Goal: Information Seeking & Learning: Learn about a topic

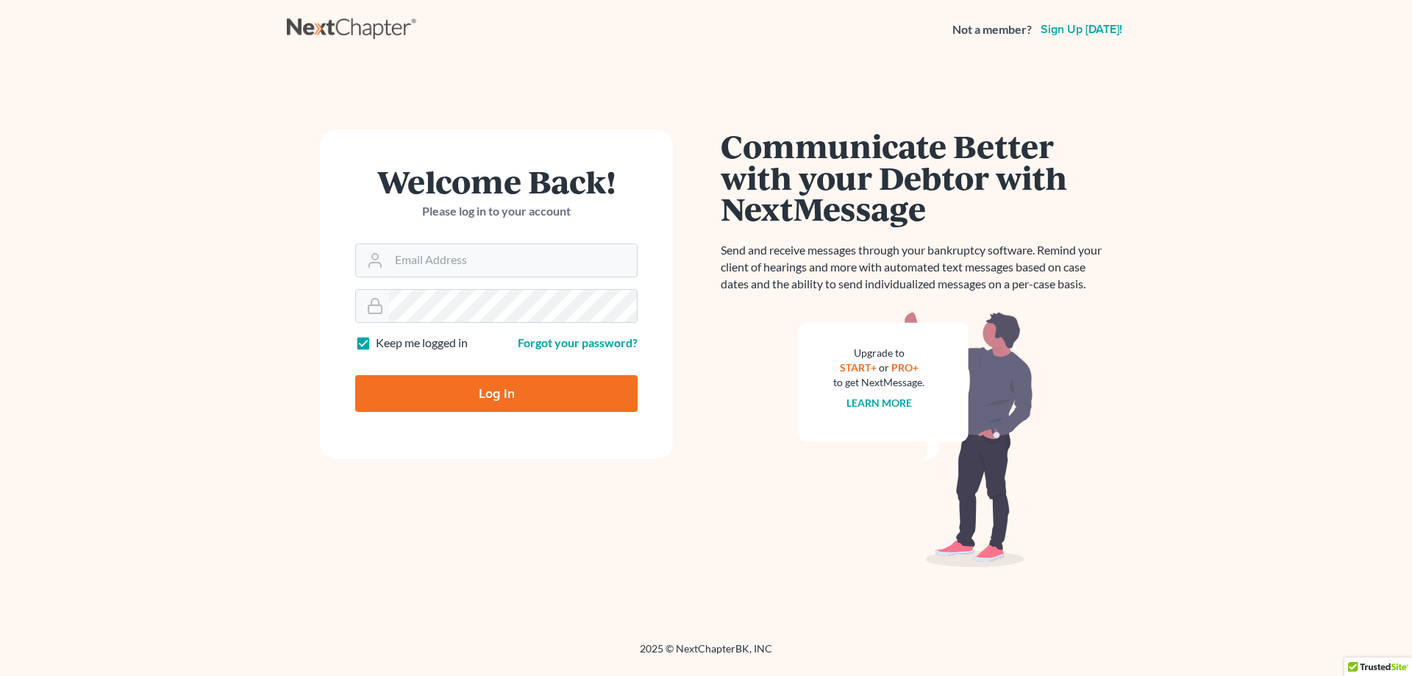
click at [1304, 217] on main "Welcome Back! Please log in to your account Email Address Password Keep me logg…" at bounding box center [706, 332] width 1412 height 547
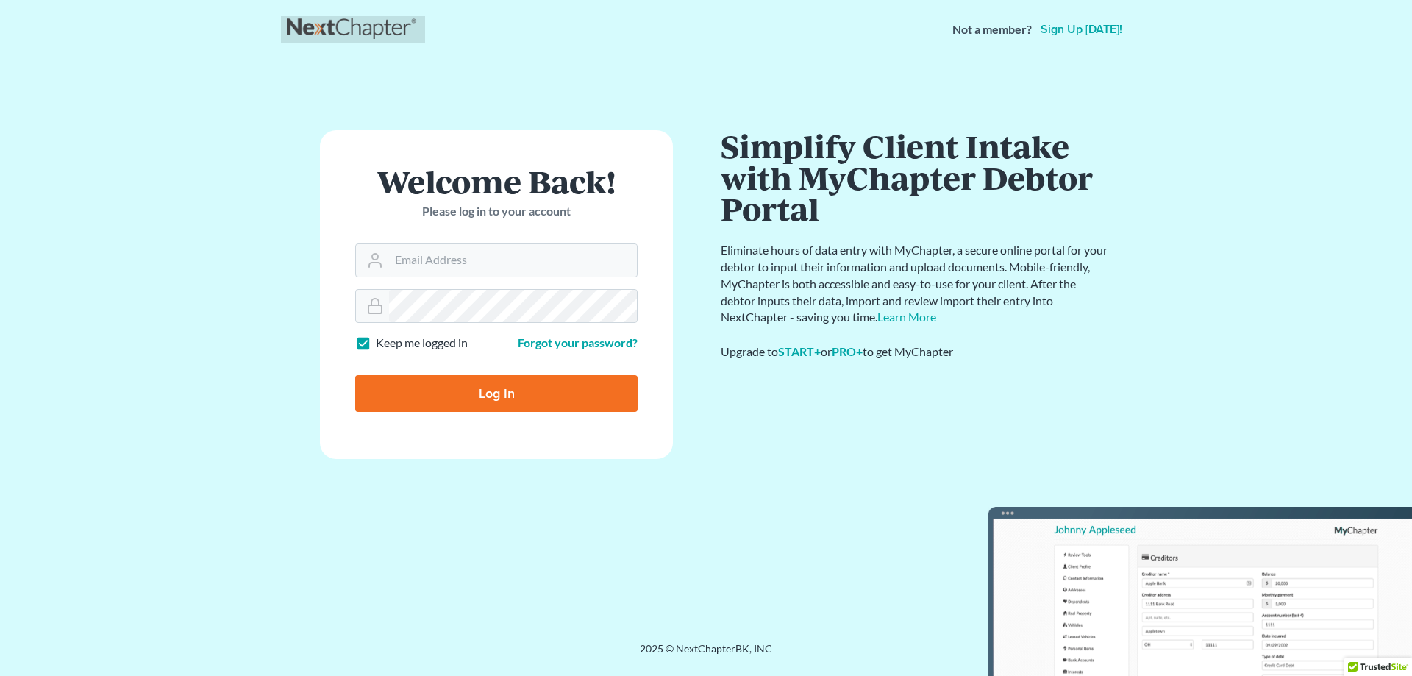
click at [367, 28] on link at bounding box center [353, 29] width 132 height 26
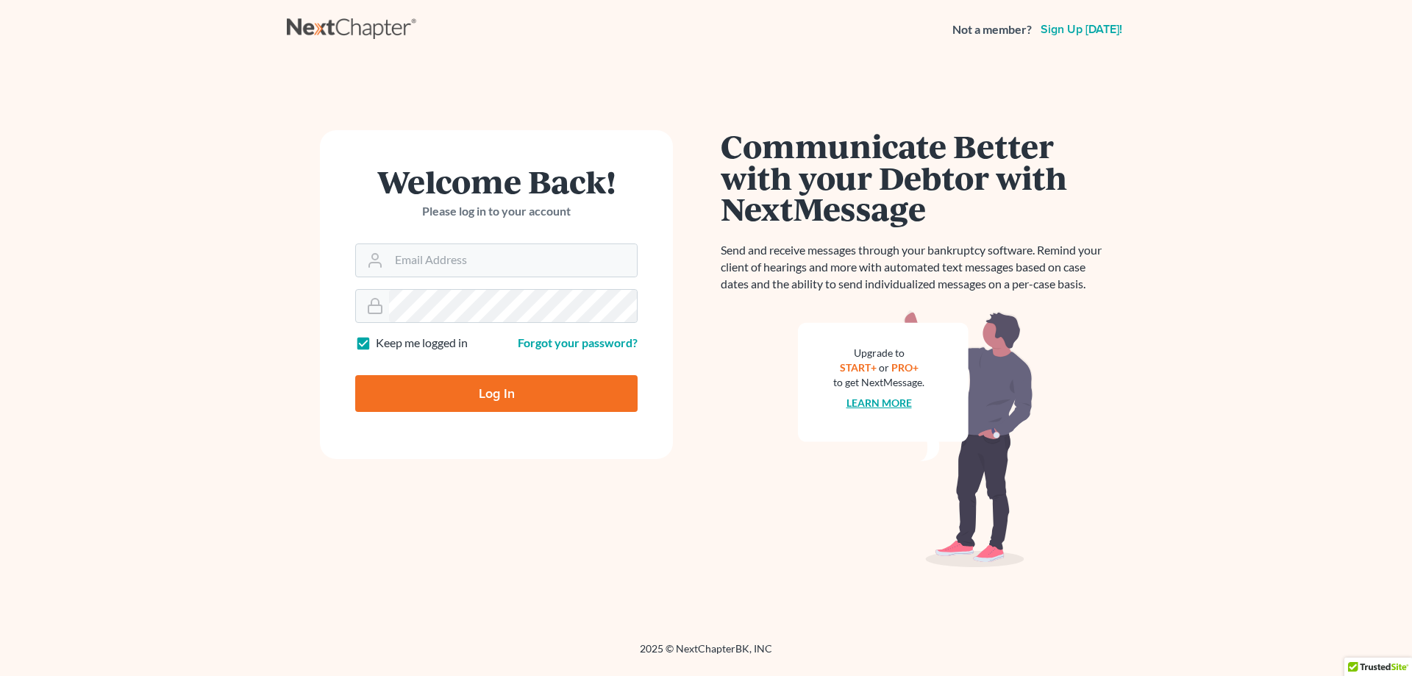
click at [879, 400] on link "Learn more" at bounding box center [878, 402] width 65 height 12
